Goal: Navigation & Orientation: Find specific page/section

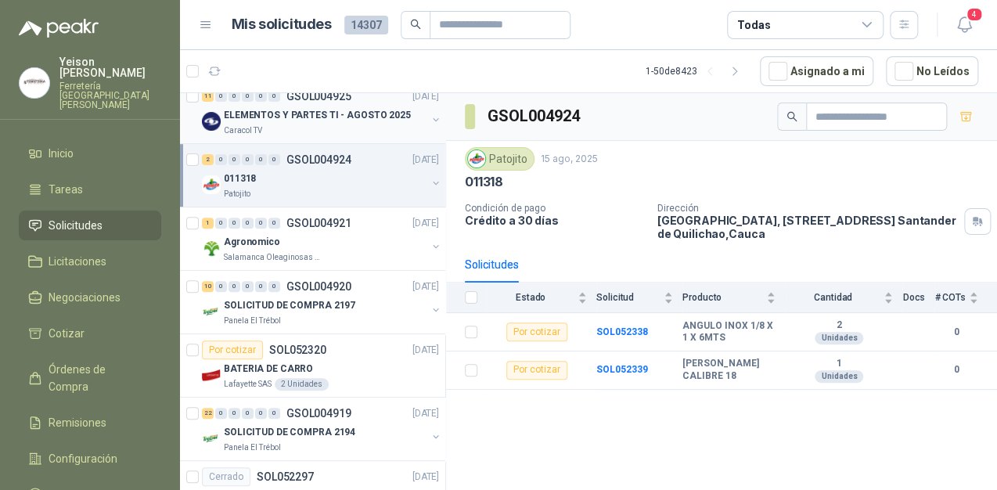
scroll to position [313, 0]
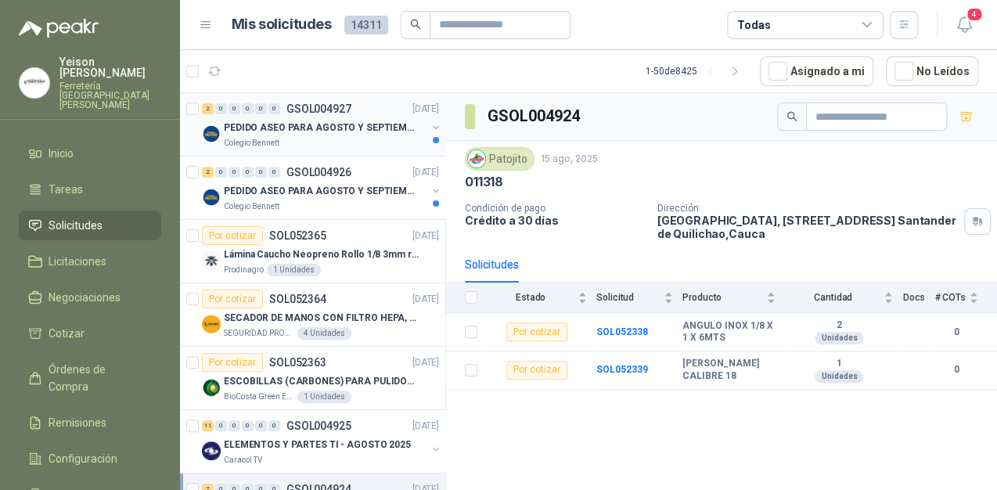
click at [309, 134] on p "PEDIDO ASEO PARA AGOSTO Y SEPTIEMBRE 2" at bounding box center [321, 128] width 195 height 15
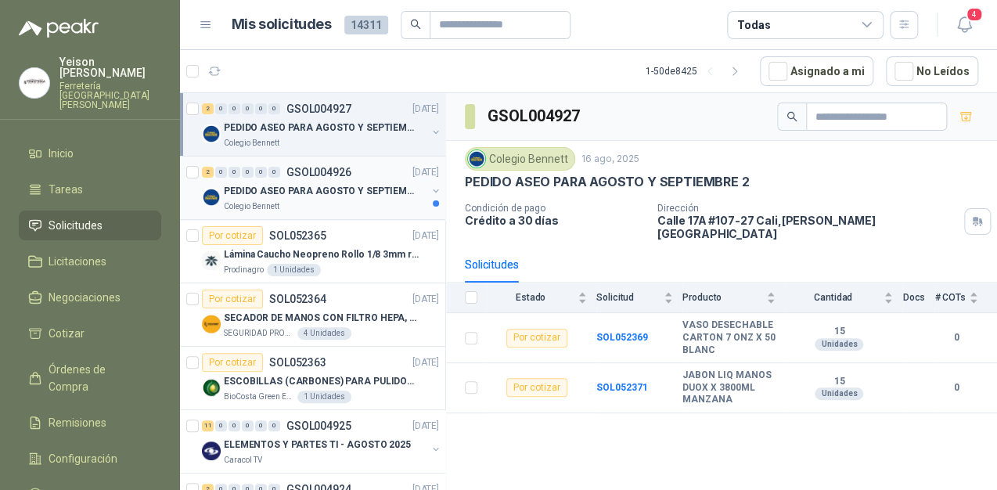
click at [318, 182] on div "PEDIDO ASEO PARA AGOSTO Y SEPTIEMBRE" at bounding box center [325, 191] width 203 height 19
